Goal: Task Accomplishment & Management: Complete application form

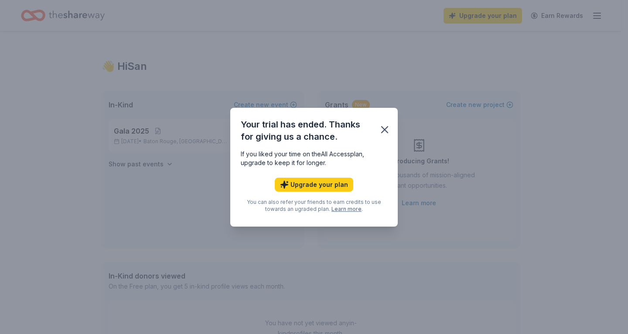
click at [381, 128] on icon "button" at bounding box center [385, 129] width 12 height 12
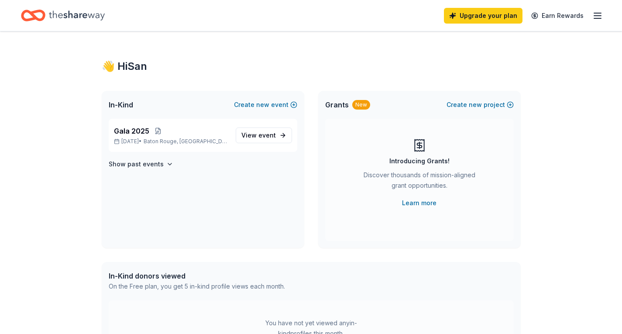
click at [271, 136] on span "event" at bounding box center [266, 134] width 17 height 7
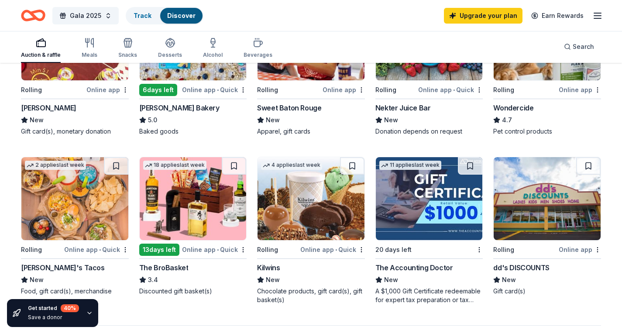
scroll to position [513, 0]
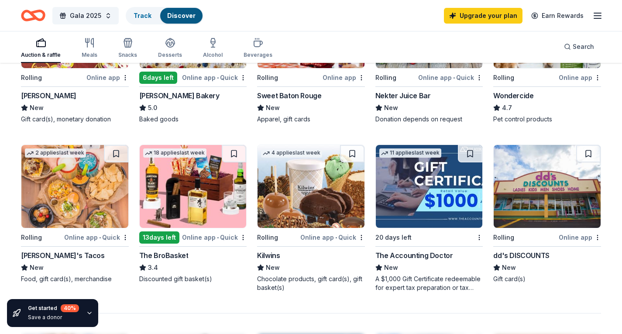
click at [52, 188] on img at bounding box center [74, 186] width 107 height 83
click at [225, 190] on img at bounding box center [193, 186] width 107 height 83
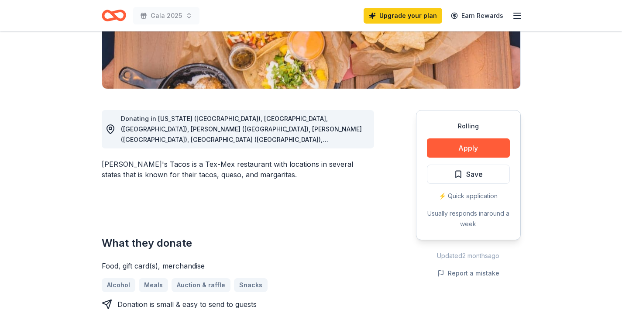
scroll to position [163, 0]
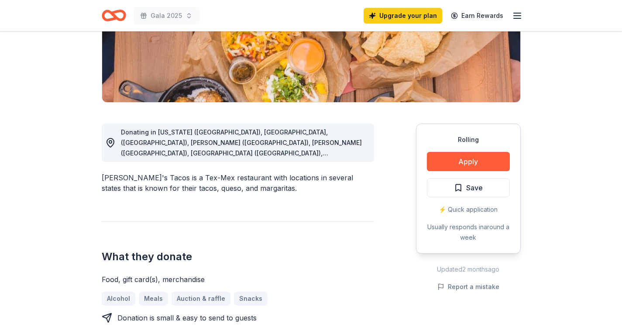
click at [454, 158] on button "Apply" at bounding box center [468, 161] width 83 height 19
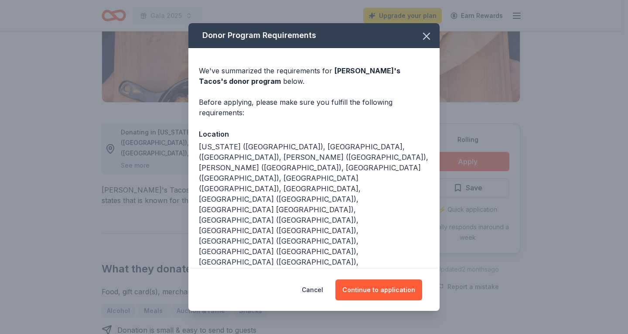
click at [374, 287] on button "Continue to application" at bounding box center [378, 289] width 87 height 21
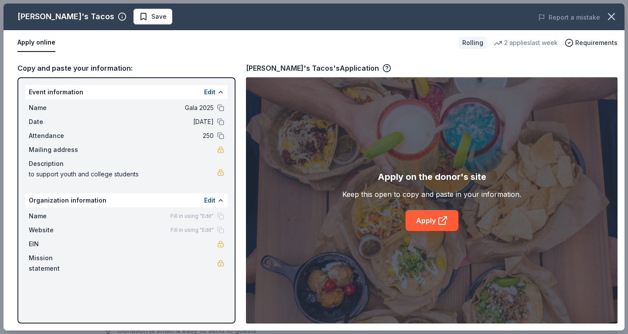
click at [613, 14] on icon "button" at bounding box center [612, 17] width 6 height 6
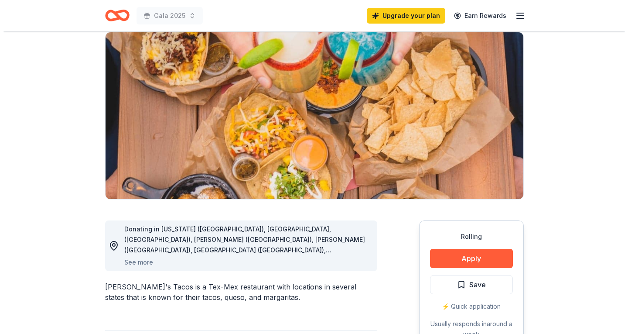
scroll to position [0, 0]
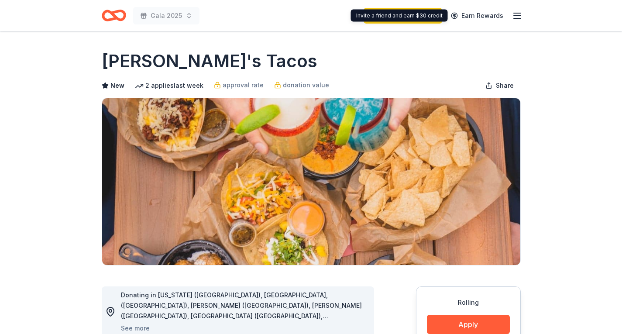
click at [514, 16] on line "button" at bounding box center [516, 16] width 7 height 0
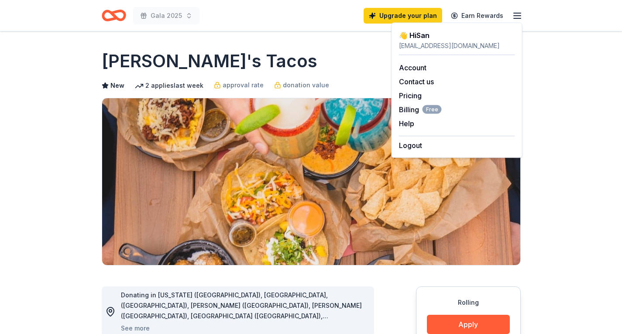
click at [110, 19] on icon "Home" at bounding box center [110, 15] width 14 height 9
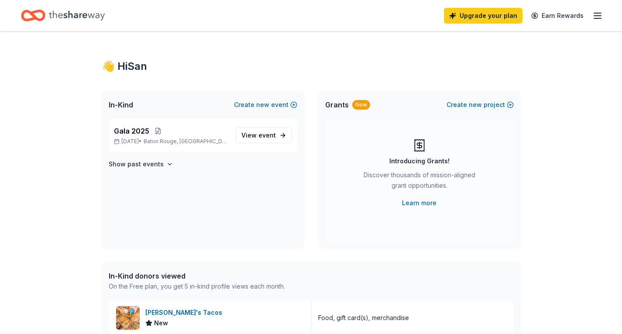
click at [248, 103] on button "Create new event" at bounding box center [265, 104] width 63 height 10
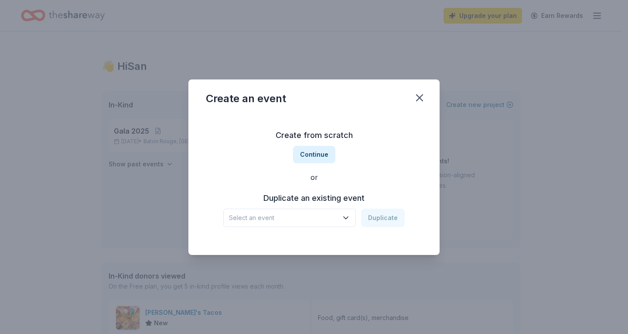
click at [318, 151] on button "Continue" at bounding box center [314, 154] width 42 height 17
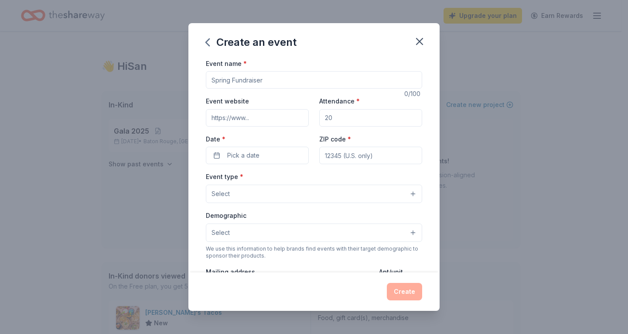
click at [278, 81] on input "Event name *" at bounding box center [314, 79] width 216 height 17
type input "r"
click at [303, 78] on input "Event name *" at bounding box center [314, 79] width 216 height 17
type input "Annual Leadership Convention"
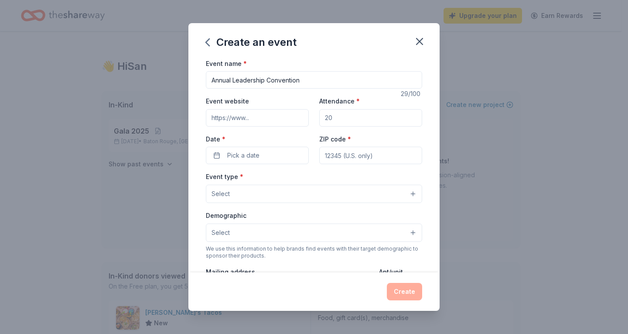
click at [281, 119] on input "Event website" at bounding box center [257, 117] width 103 height 17
type input "n"
click at [303, 82] on input "Annual Leadership Convention" at bounding box center [314, 79] width 216 height 17
click at [268, 116] on input "Event website" at bounding box center [257, 117] width 103 height 17
type input "naacplastateconference.org"
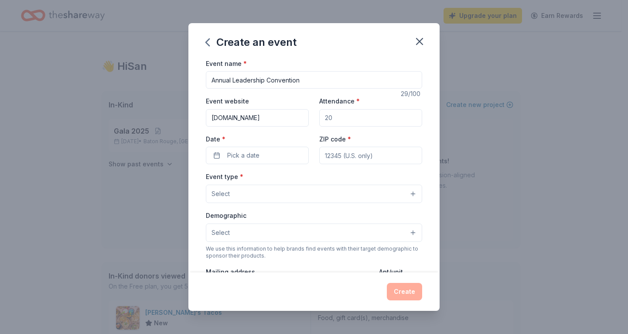
click at [339, 119] on input "Attendance *" at bounding box center [370, 117] width 103 height 17
type input "250"
click at [280, 162] on button "Pick a date" at bounding box center [257, 155] width 103 height 17
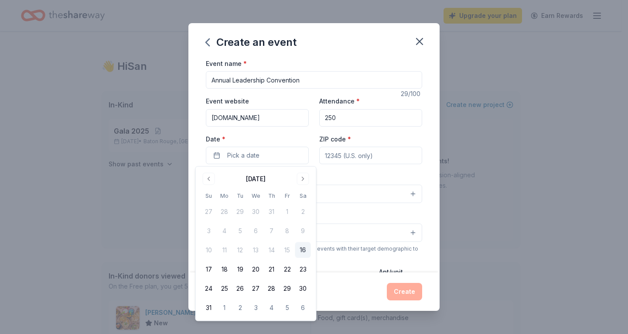
click at [307, 184] on button "Go to next month" at bounding box center [303, 179] width 12 height 12
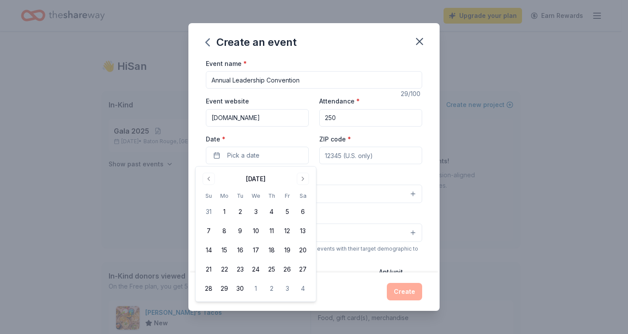
click at [306, 184] on button "Go to next month" at bounding box center [303, 179] width 12 height 12
click at [276, 213] on button "2" at bounding box center [272, 212] width 16 height 16
click at [285, 154] on button "10/02/2025" at bounding box center [257, 155] width 103 height 17
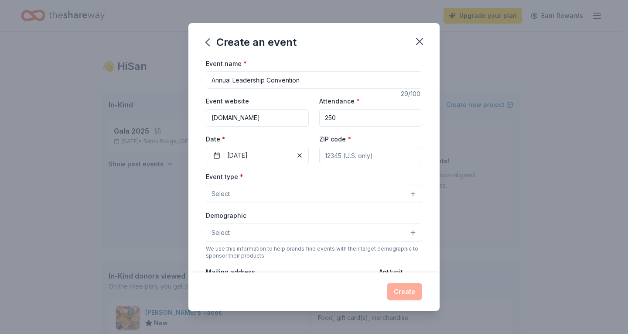
click at [296, 155] on span "button" at bounding box center [299, 155] width 10 height 10
click at [287, 158] on button "Pick a date" at bounding box center [257, 155] width 103 height 17
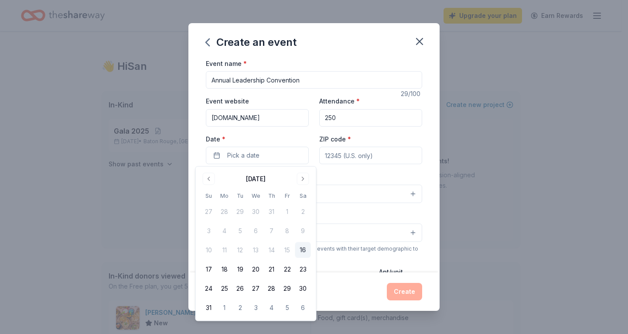
click at [301, 180] on button "Go to next month" at bounding box center [303, 179] width 12 height 12
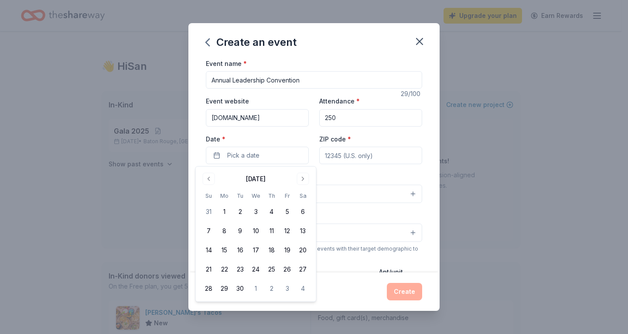
click at [212, 181] on button "Go to previous month" at bounding box center [209, 179] width 12 height 12
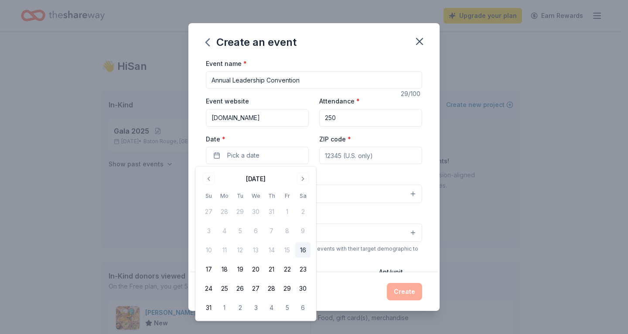
click at [305, 183] on button "Go to next month" at bounding box center [303, 179] width 12 height 12
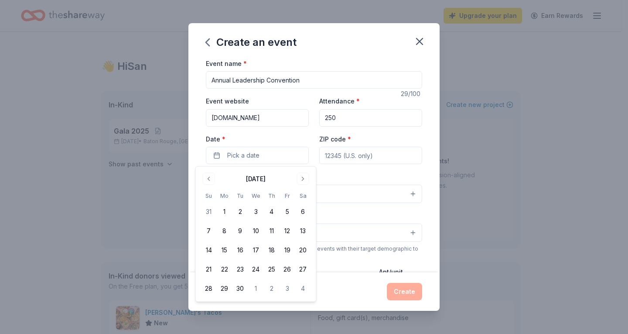
click at [305, 183] on button "Go to next month" at bounding box center [303, 179] width 12 height 12
click at [304, 219] on tbody "28 29 30 1 2 3 4 5 6 7 8 9 10 11 12 13 14 15 16 17 18 19 20 21 22 23 24 25 26 2…" at bounding box center [256, 248] width 110 height 96
click at [303, 215] on button "4" at bounding box center [303, 212] width 16 height 16
click at [348, 168] on div "Event name * Annual Leadership Convention 29 /100 Event website naacplastatecon…" at bounding box center [314, 259] width 216 height 403
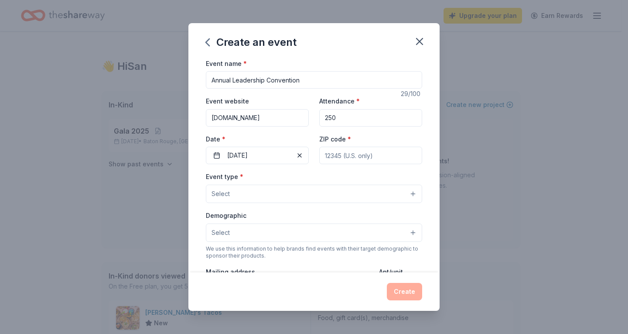
click at [344, 159] on input "ZIP code *" at bounding box center [370, 155] width 103 height 17
type input "70814"
click at [330, 195] on button "Select" at bounding box center [314, 194] width 216 height 18
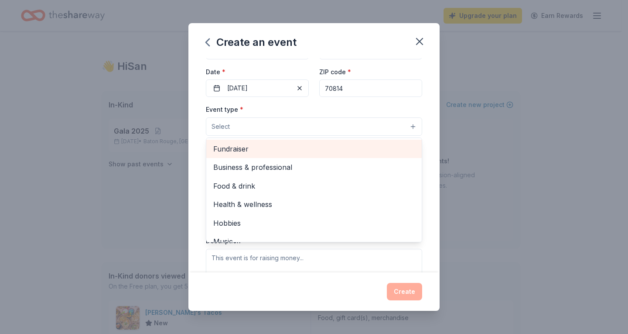
click at [250, 150] on span "Fundraiser" at bounding box center [314, 148] width 202 height 11
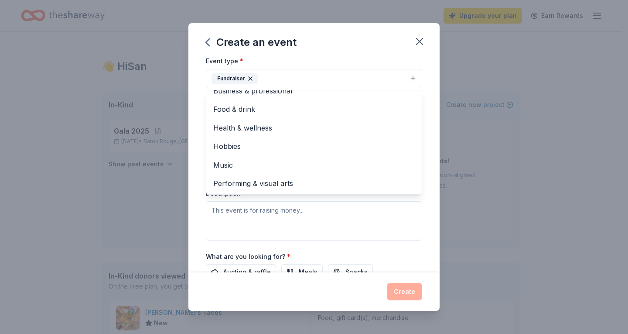
scroll to position [122, 0]
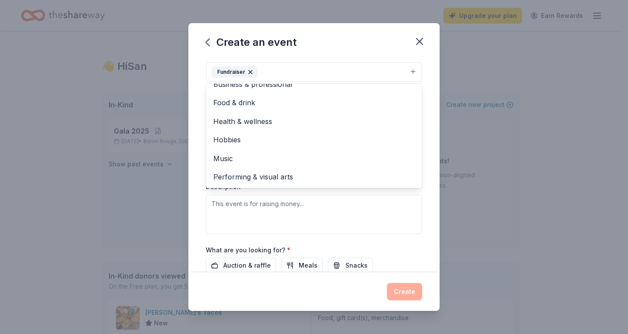
click at [381, 214] on div "Event type * Fundraiser Business & professional Food & drink Health & wellness …" at bounding box center [314, 141] width 216 height 185
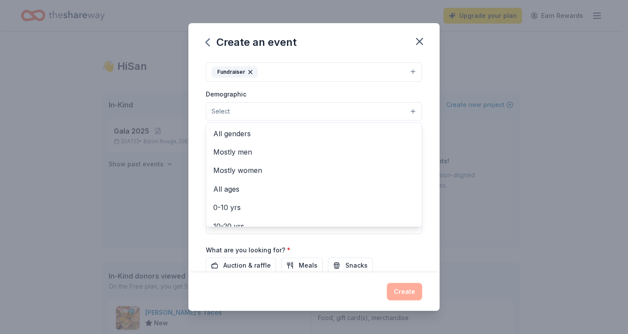
click at [374, 109] on button "Select" at bounding box center [314, 111] width 216 height 18
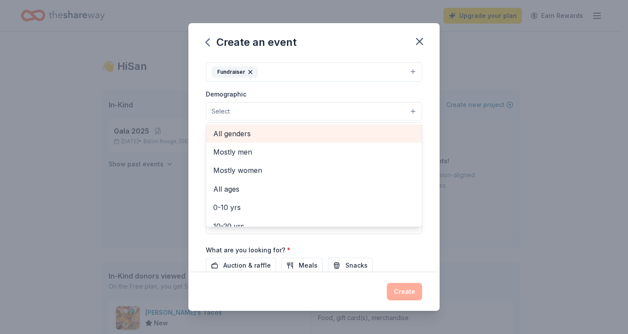
click at [369, 130] on span "All genders" at bounding box center [314, 133] width 202 height 11
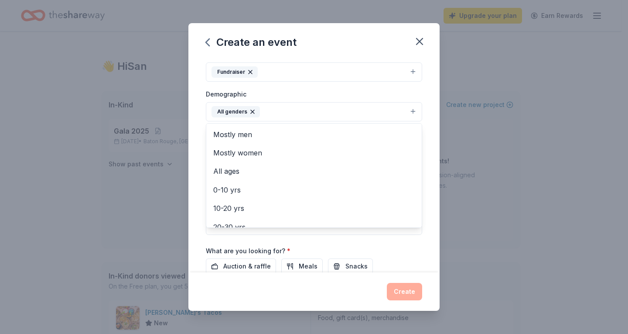
click at [424, 147] on div "Event name * Annual Leadership Convention 29 /100 Event website naacplastatecon…" at bounding box center [313, 165] width 251 height 215
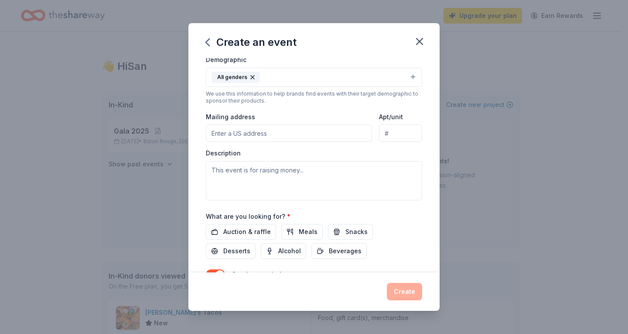
scroll to position [161, 0]
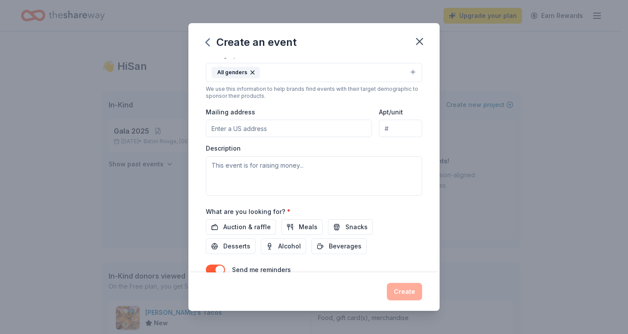
click at [240, 226] on span "Auction & raffle" at bounding box center [247, 227] width 48 height 10
click at [300, 226] on span "Meals" at bounding box center [308, 227] width 19 height 10
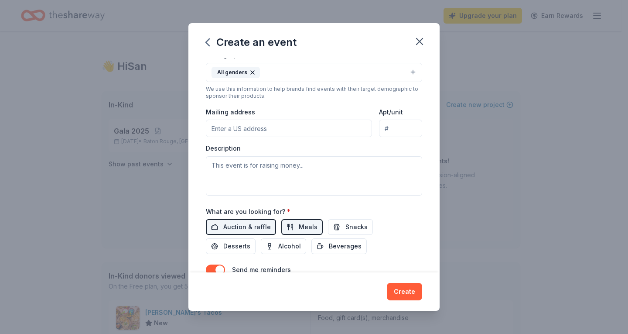
click at [333, 246] on span "Beverages" at bounding box center [345, 246] width 33 height 10
click at [300, 241] on button "Alcohol" at bounding box center [283, 246] width 45 height 16
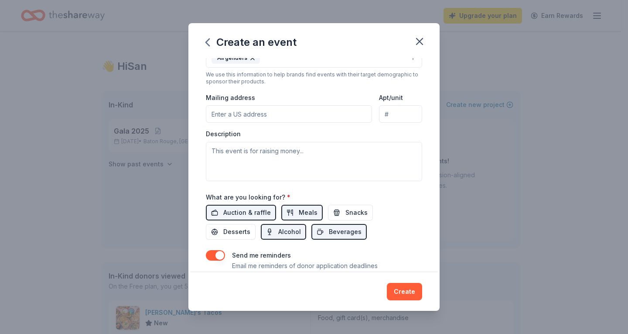
scroll to position [118, 0]
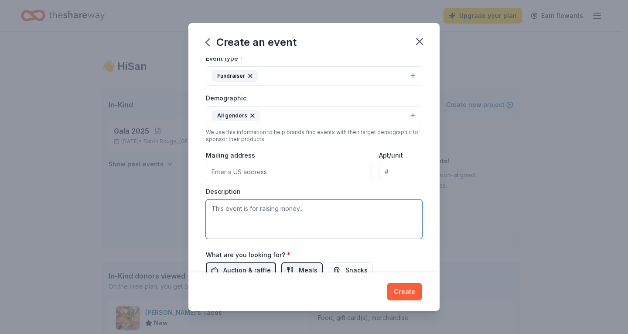
click at [320, 209] on textarea at bounding box center [314, 218] width 216 height 39
type textarea "The funds raised will go to support our youth and college"
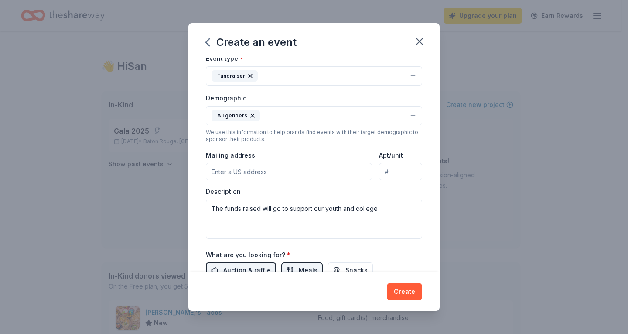
scroll to position [0, 0]
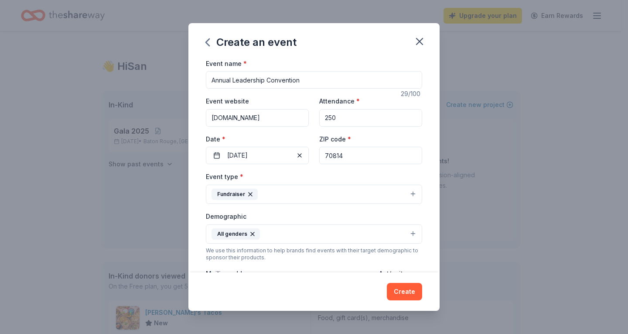
click at [233, 79] on input "Annual Leadership Convention" at bounding box center [314, 79] width 216 height 17
drag, startPoint x: 295, startPoint y: 116, endPoint x: 195, endPoint y: 111, distance: 99.6
click at [195, 111] on div "Event name * Annual Leadership Convention 29 /100 Event website naacplastatecon…" at bounding box center [313, 165] width 251 height 215
click at [407, 294] on button "Create" at bounding box center [404, 291] width 35 height 17
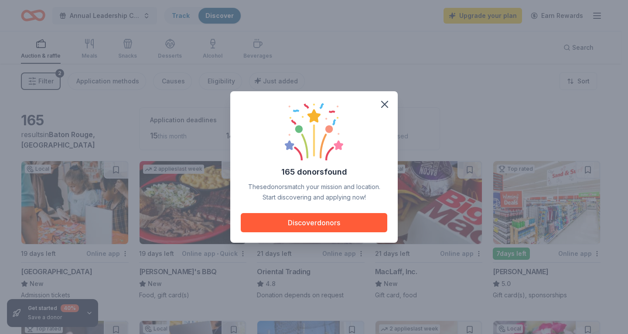
click at [294, 223] on button "Discover donors" at bounding box center [314, 222] width 147 height 19
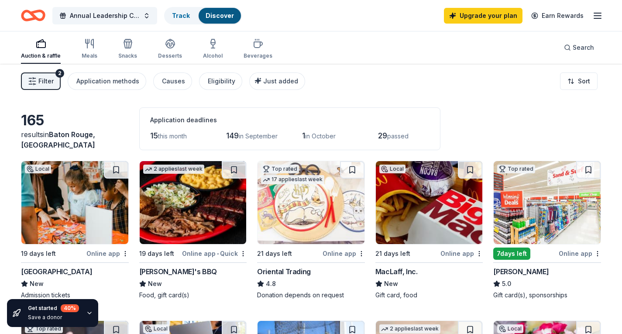
click at [191, 219] on img at bounding box center [193, 202] width 107 height 83
click at [38, 80] on button "Filter 2" at bounding box center [41, 80] width 40 height 17
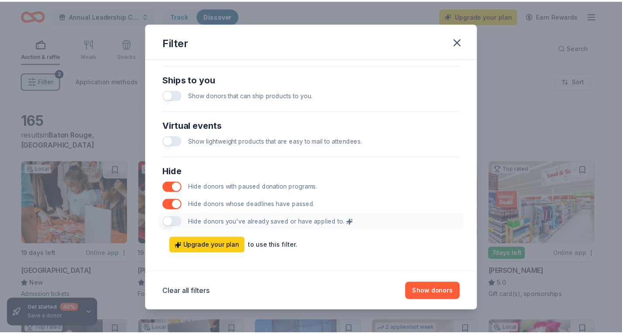
scroll to position [420, 0]
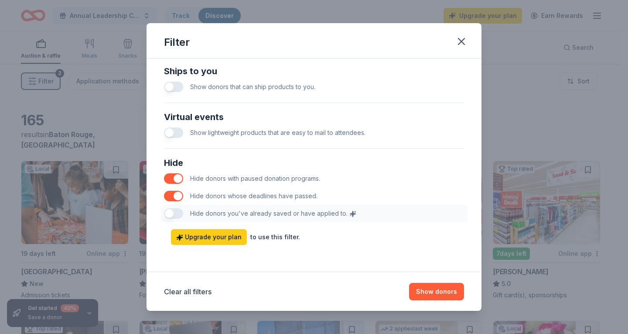
click at [177, 215] on div "Hide Hide donors with paused donation programs. Hide donors whose deadlines hav…" at bounding box center [314, 188] width 307 height 73
click at [459, 44] on icon "button" at bounding box center [461, 41] width 12 height 12
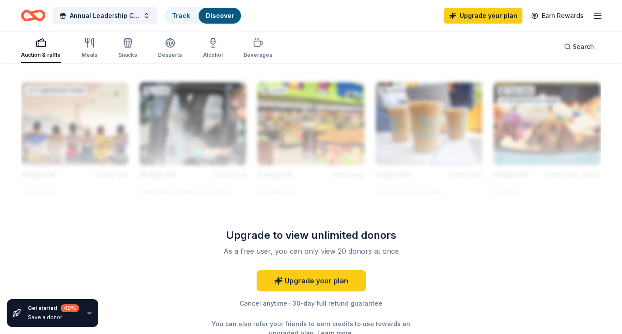
scroll to position [768, 0]
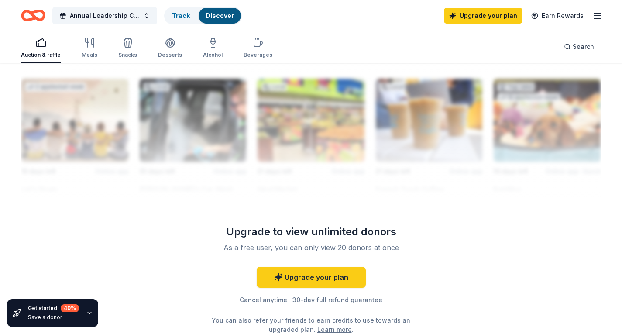
click at [483, 15] on link "Upgrade your plan" at bounding box center [483, 16] width 79 height 16
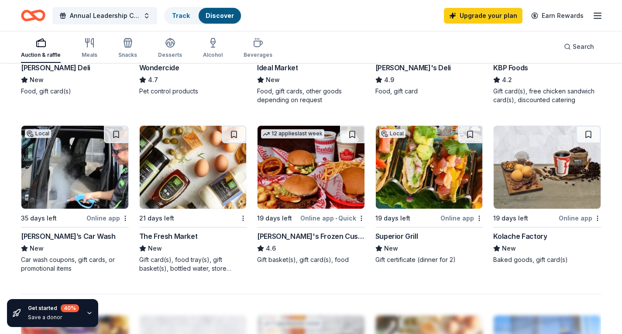
scroll to position [526, 0]
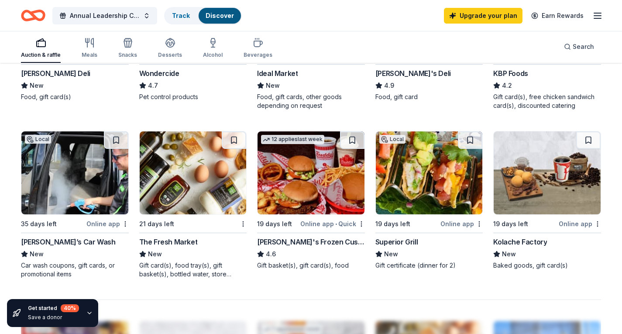
click at [228, 198] on img at bounding box center [193, 172] width 107 height 83
click at [527, 195] on img at bounding box center [546, 172] width 107 height 83
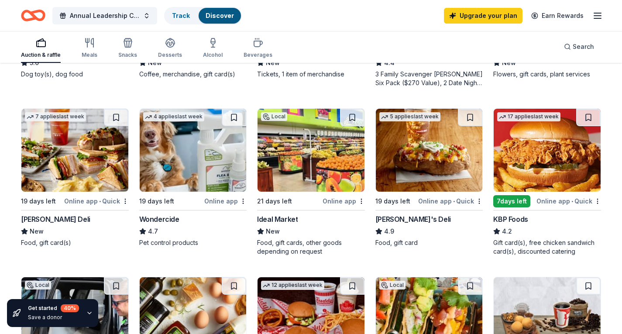
scroll to position [379, 0]
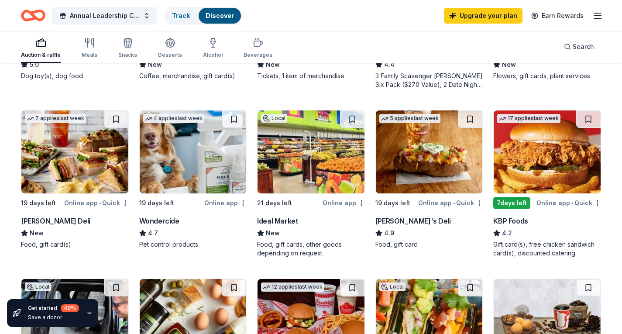
click at [517, 207] on div "7 days left" at bounding box center [511, 203] width 37 height 12
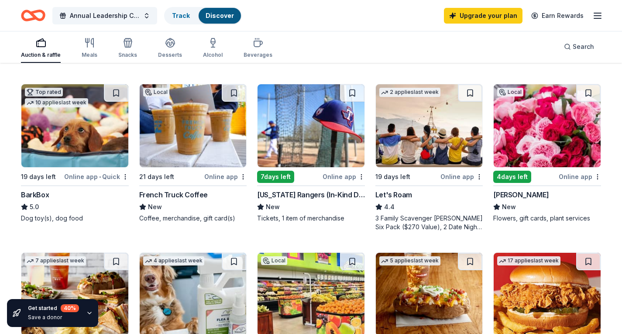
scroll to position [222, 0]
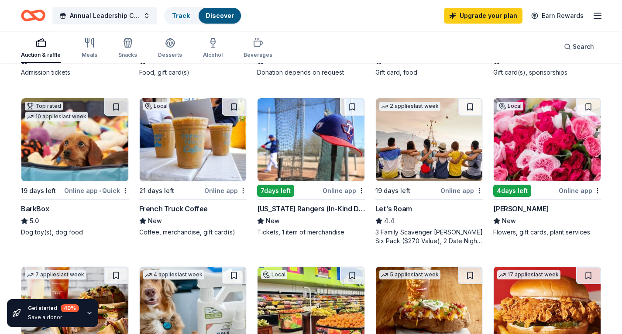
click at [472, 212] on div "Let's Roam" at bounding box center [429, 208] width 108 height 10
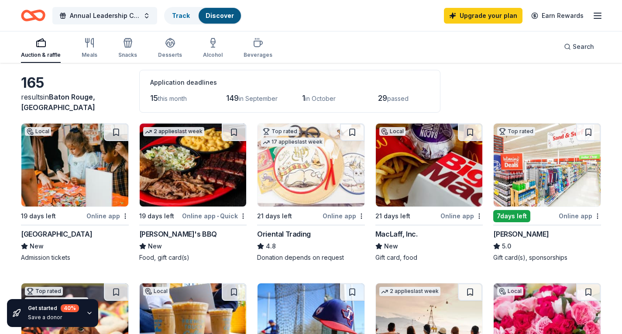
scroll to position [31, 0]
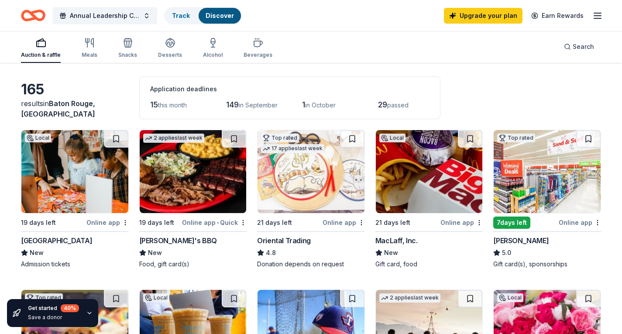
click at [307, 181] on img at bounding box center [310, 171] width 107 height 83
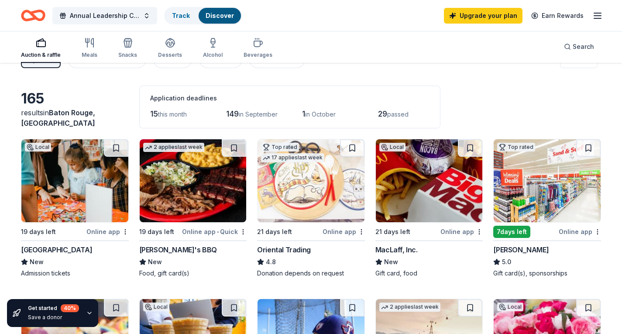
scroll to position [21, 0]
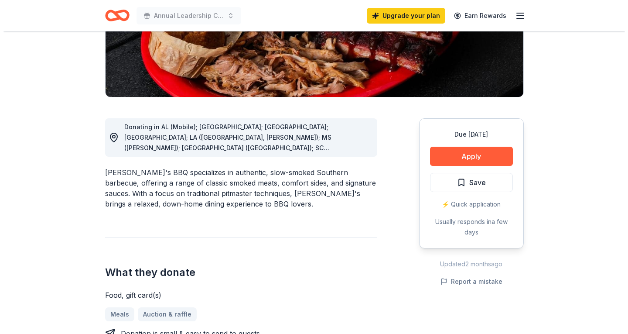
scroll to position [171, 0]
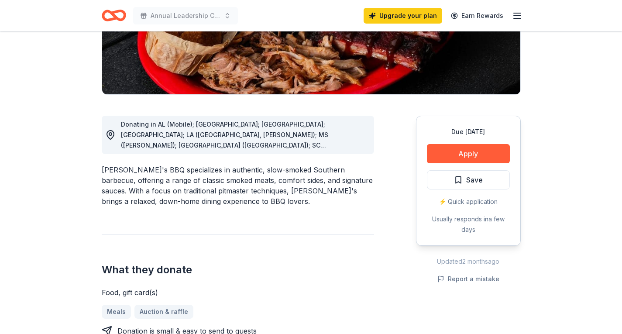
click at [469, 154] on button "Apply" at bounding box center [468, 153] width 83 height 19
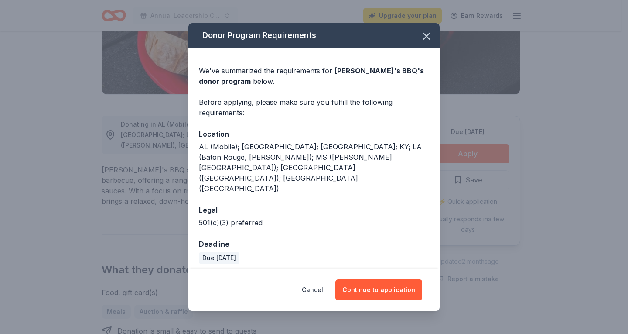
click at [370, 279] on button "Continue to application" at bounding box center [378, 289] width 87 height 21
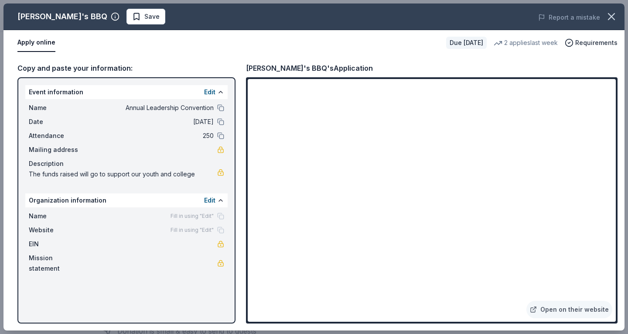
click at [596, 45] on span "Requirements" at bounding box center [596, 43] width 42 height 10
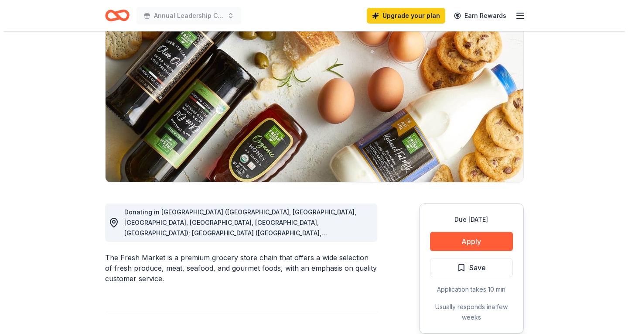
scroll to position [87, 0]
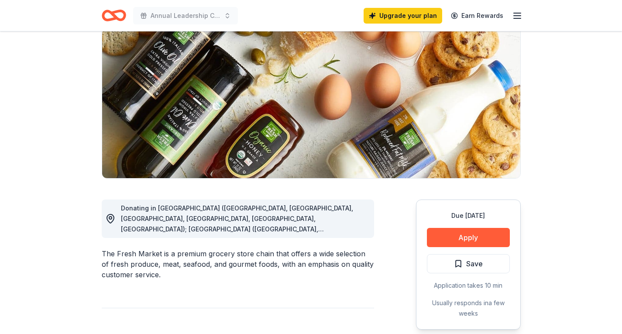
click at [444, 241] on button "Apply" at bounding box center [468, 237] width 83 height 19
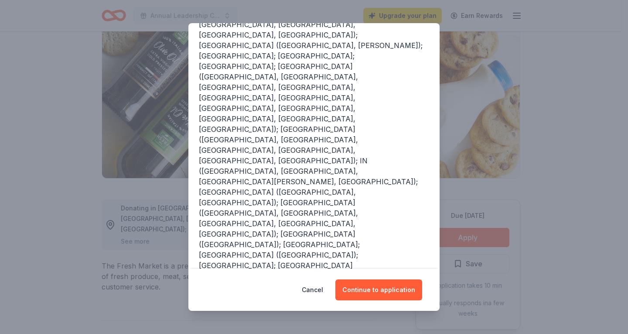
scroll to position [136, 0]
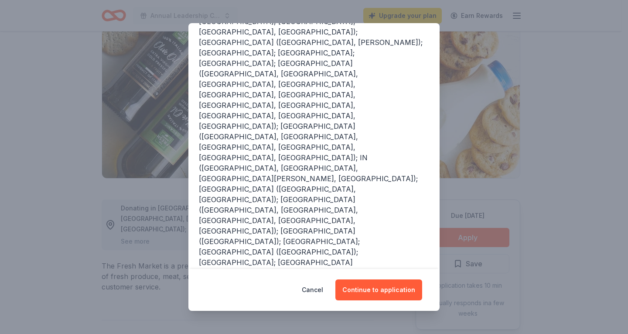
click at [389, 292] on button "Continue to application" at bounding box center [378, 289] width 87 height 21
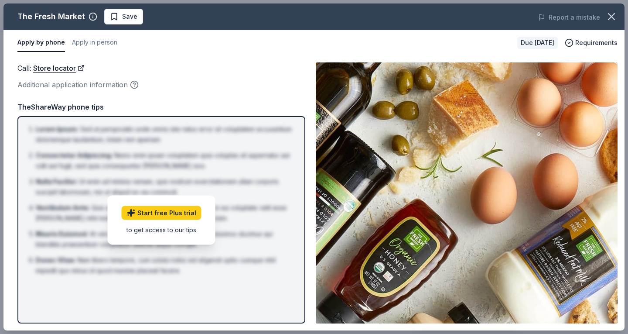
click at [96, 45] on button "Apply in person" at bounding box center [94, 43] width 45 height 18
click at [64, 66] on link "Store locator" at bounding box center [59, 67] width 51 height 11
click at [592, 44] on span "Requirements" at bounding box center [596, 43] width 42 height 10
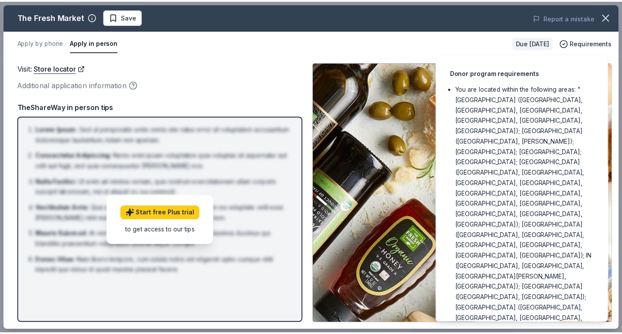
scroll to position [36, 0]
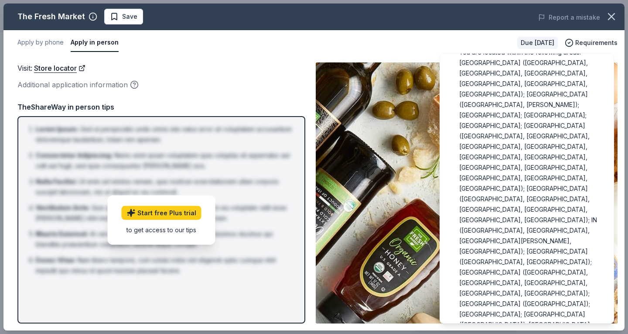
click at [614, 17] on icon "button" at bounding box center [611, 16] width 12 height 12
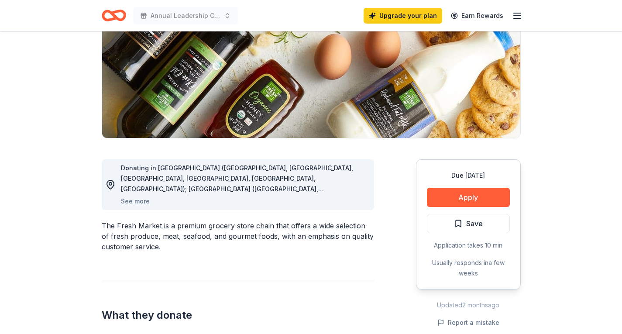
scroll to position [0, 0]
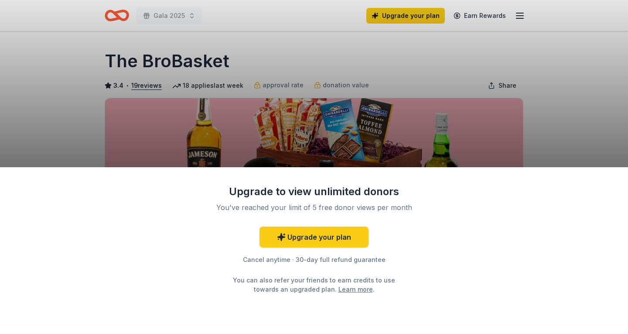
click at [308, 85] on div "Upgrade to view unlimited donors You've reached your limit of 5 free donor view…" at bounding box center [314, 167] width 628 height 334
